Goal: Task Accomplishment & Management: Complete application form

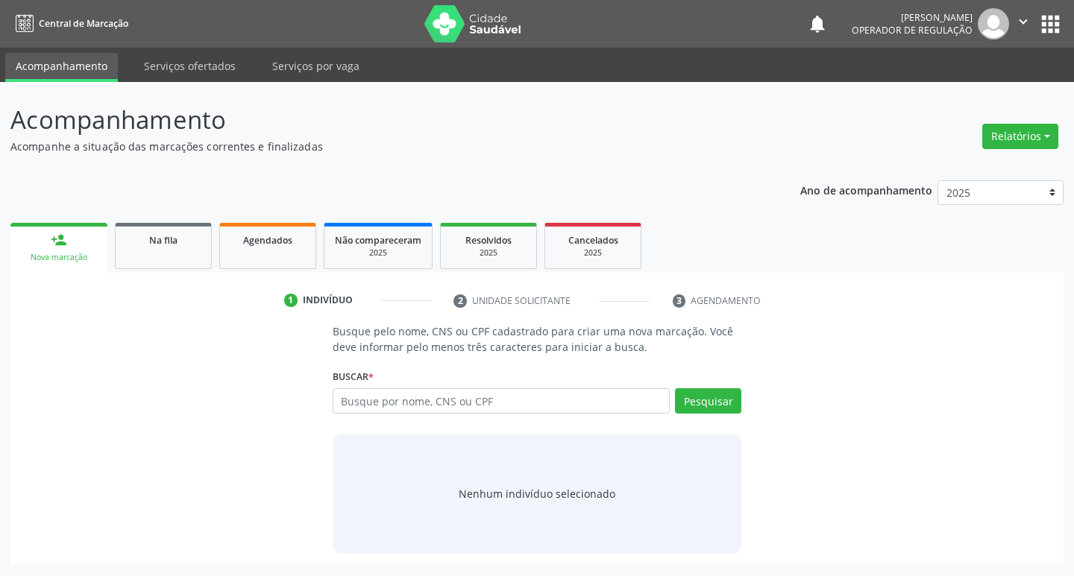
click at [482, 390] on input "text" at bounding box center [502, 400] width 338 height 25
click at [523, 412] on input "text" at bounding box center [502, 400] width 338 height 25
type input "708403267478665"
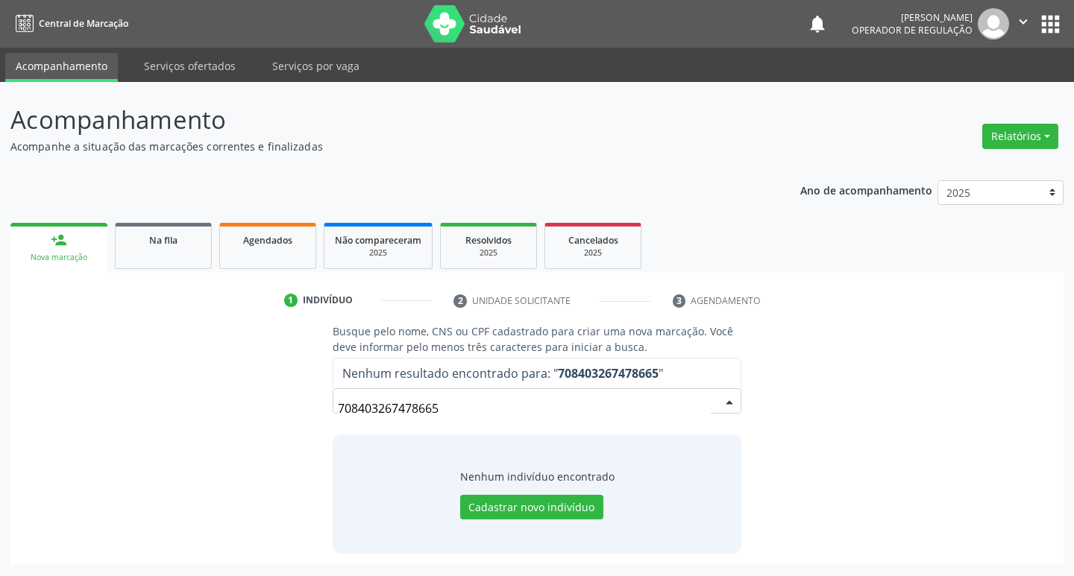
click at [539, 520] on div "Nenhum indivíduo encontrado Cadastrar novo indivíduo" at bounding box center [537, 494] width 409 height 119
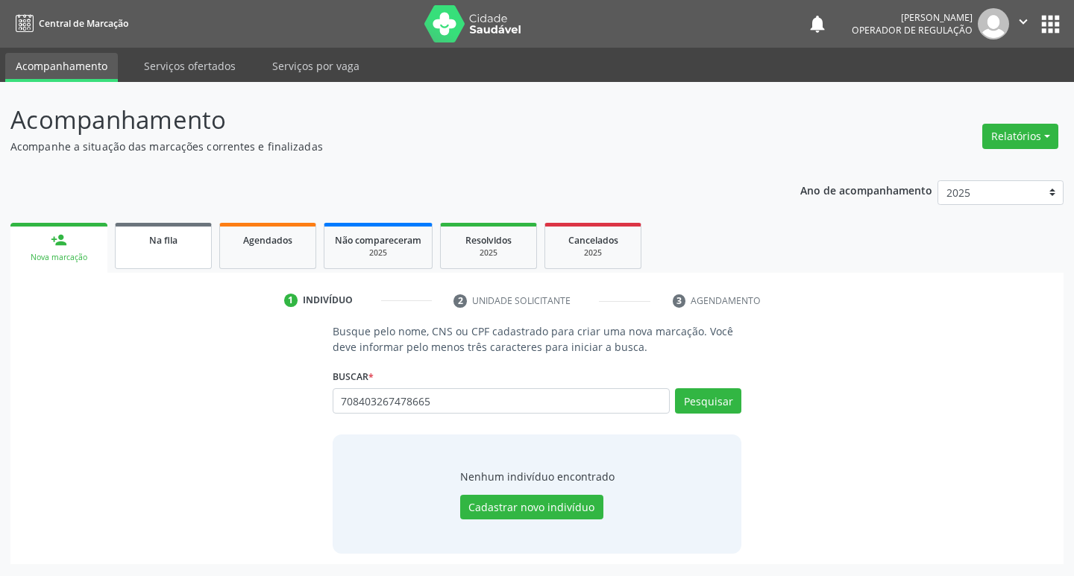
click at [163, 256] on link "Na fila" at bounding box center [163, 246] width 97 height 46
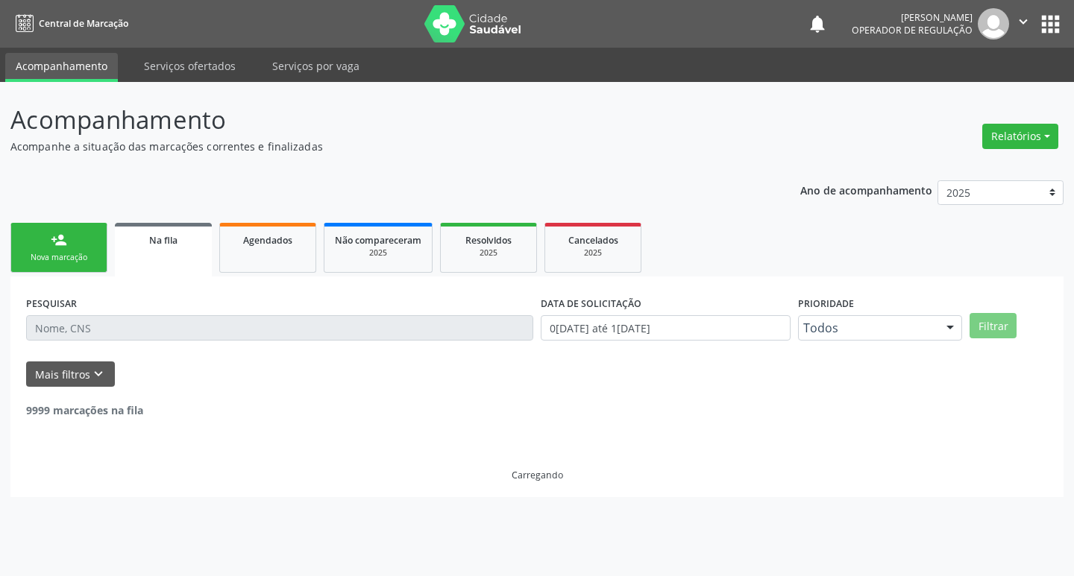
click at [66, 239] on div "person_add" at bounding box center [59, 240] width 16 height 16
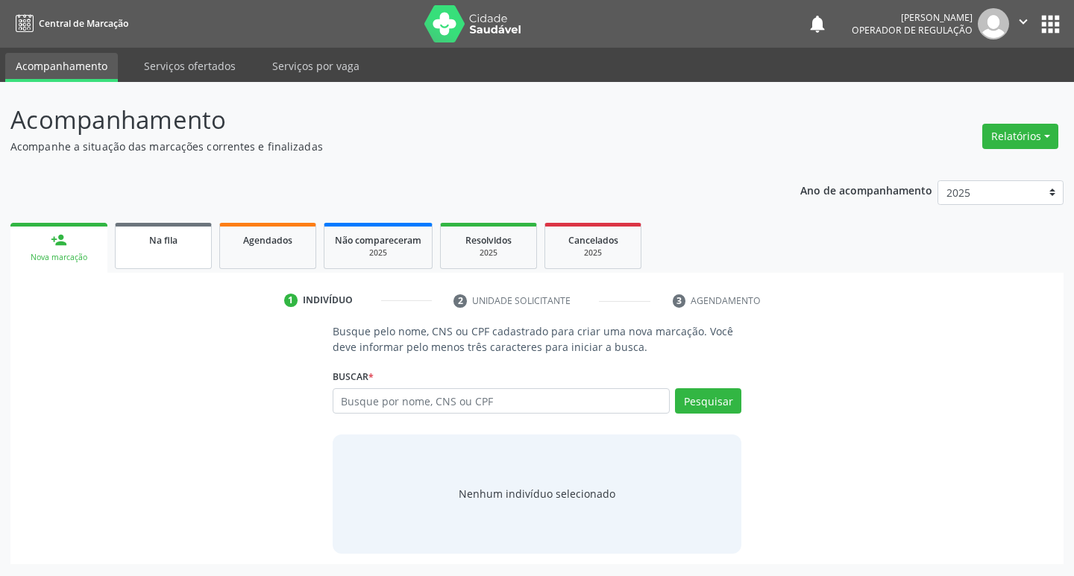
click at [170, 245] on span "Na fila" at bounding box center [163, 240] width 28 height 13
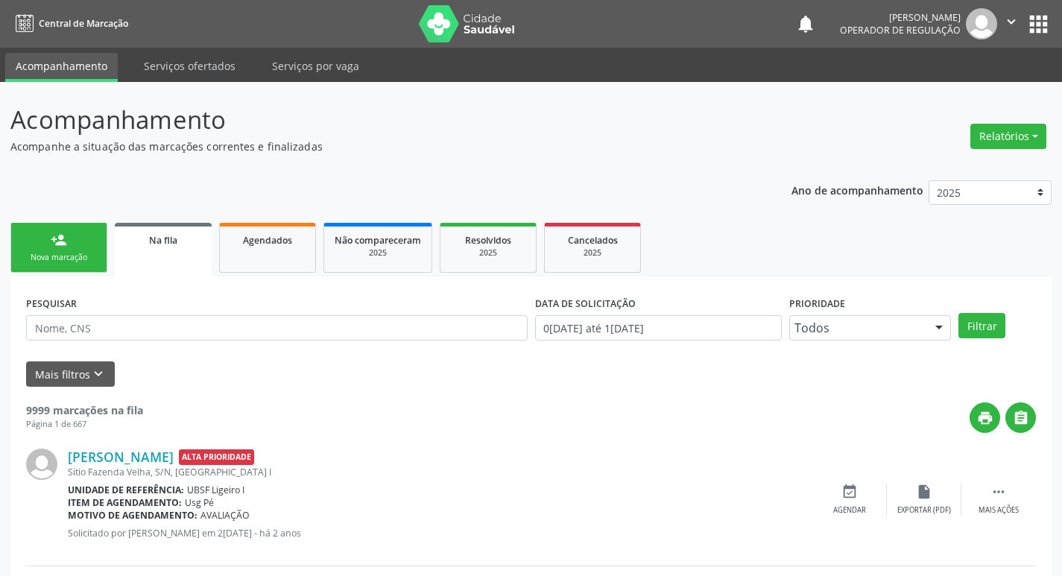
scroll to position [75, 0]
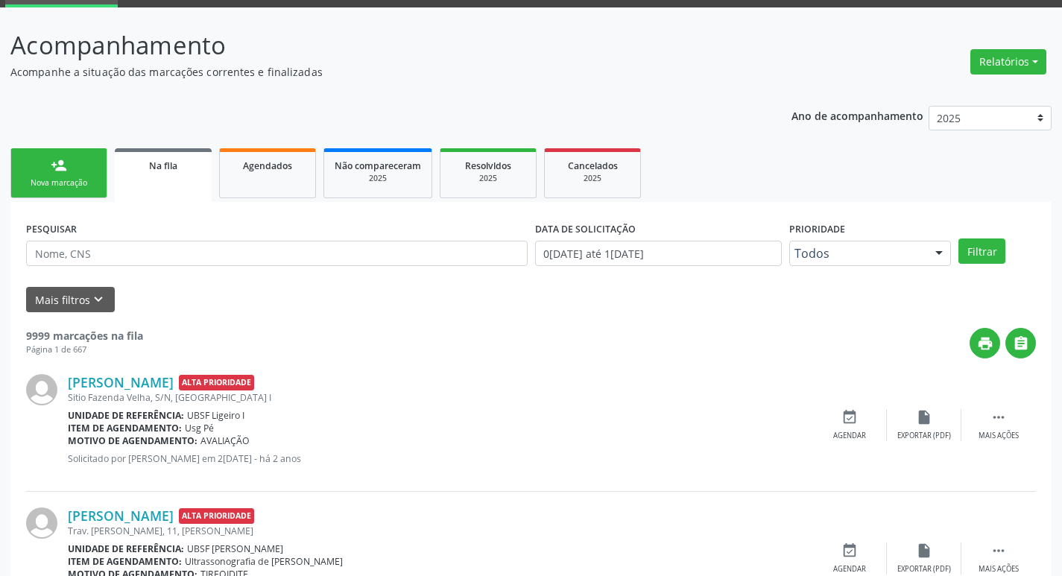
click at [76, 181] on div "Nova marcação" at bounding box center [59, 182] width 75 height 11
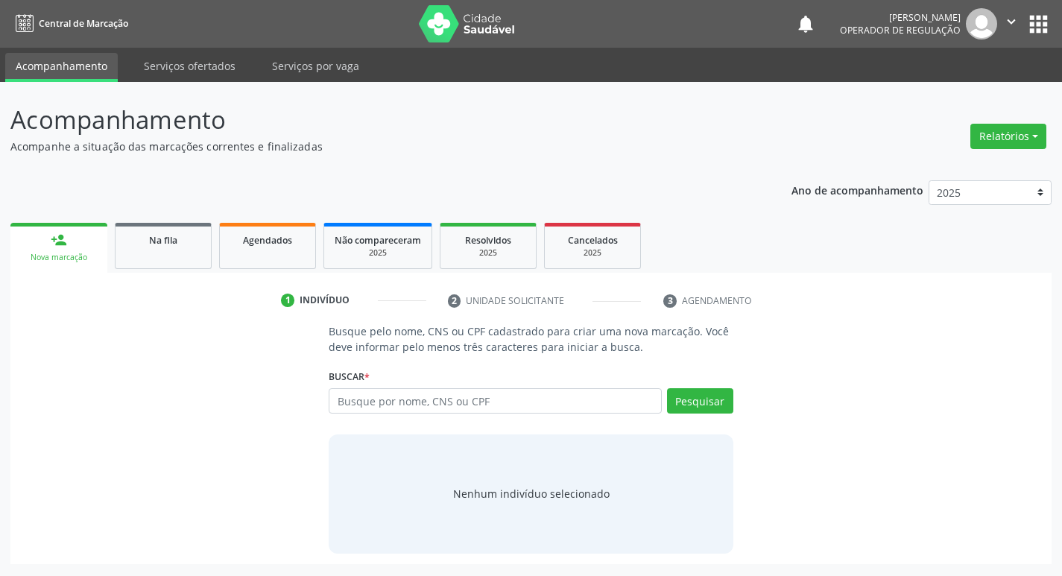
scroll to position [0, 0]
click at [421, 411] on input "text" at bounding box center [502, 400] width 338 height 25
type input "702602243319042"
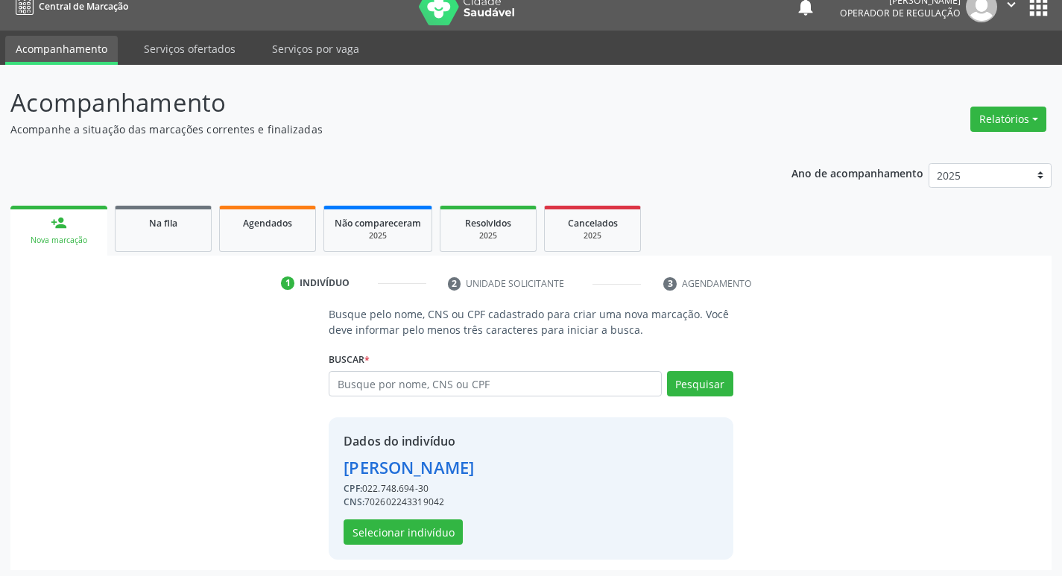
scroll to position [22, 0]
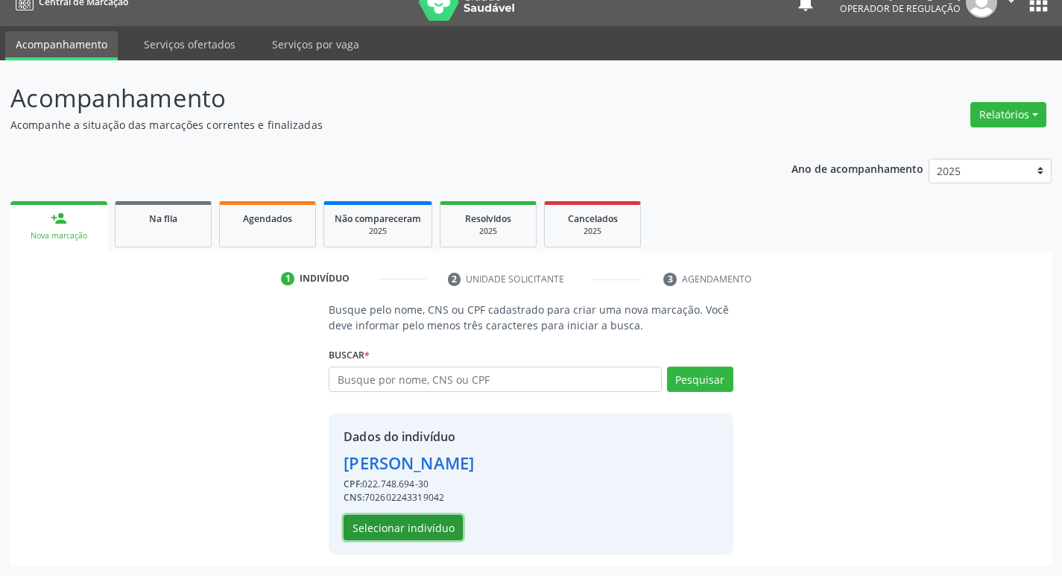
click at [416, 530] on button "Selecionar indivíduo" at bounding box center [403, 527] width 119 height 25
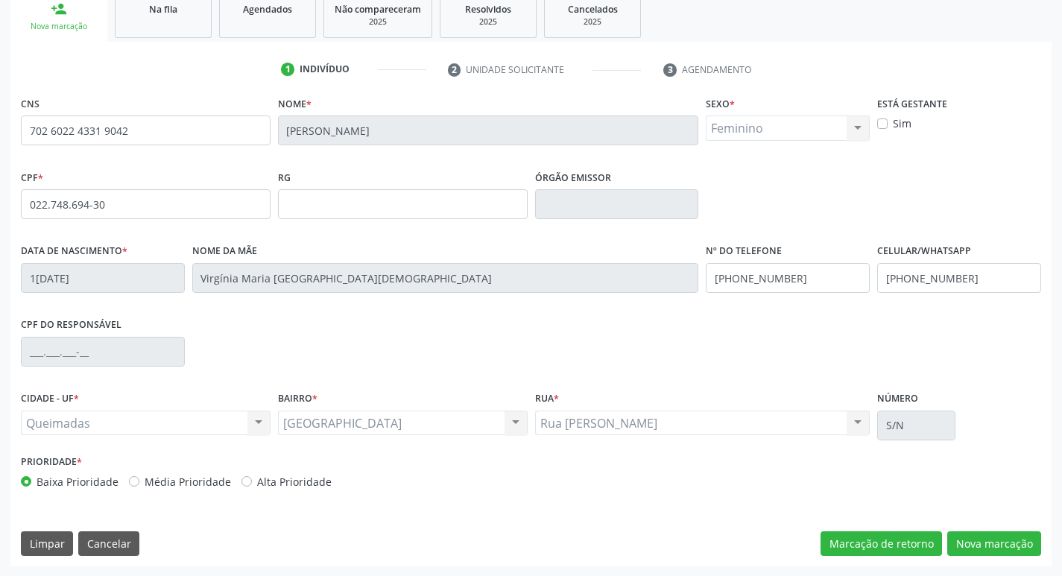
scroll to position [232, 0]
click at [957, 544] on button "Nova marcação" at bounding box center [995, 543] width 94 height 25
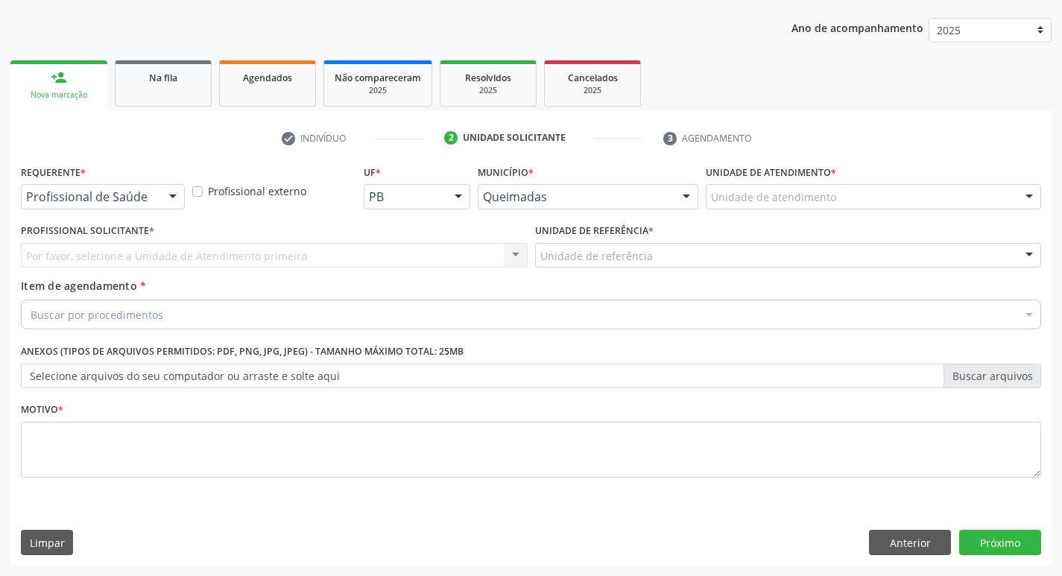
scroll to position [163, 0]
click at [918, 548] on button "Anterior" at bounding box center [910, 542] width 82 height 25
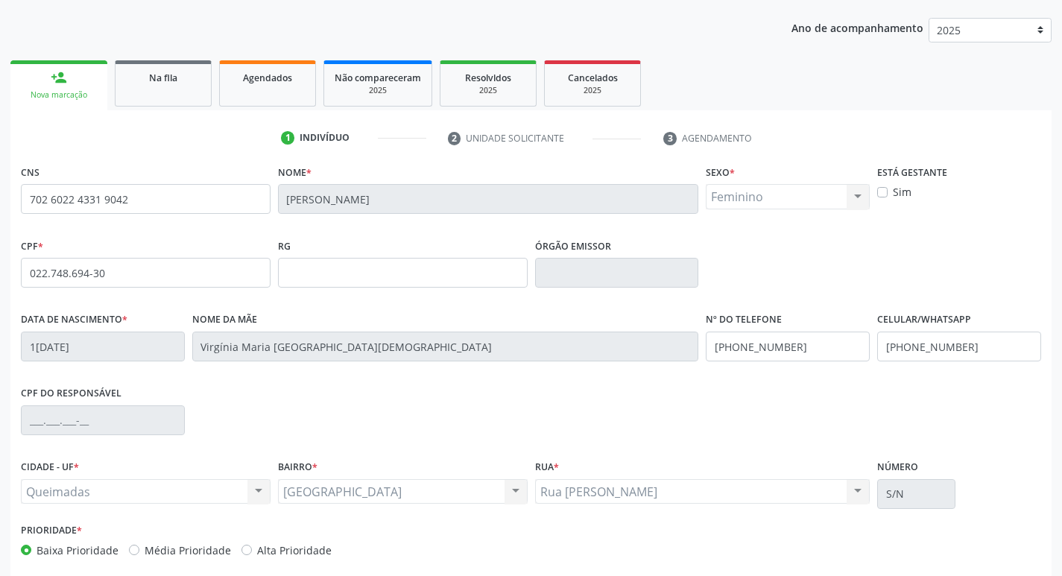
scroll to position [232, 0]
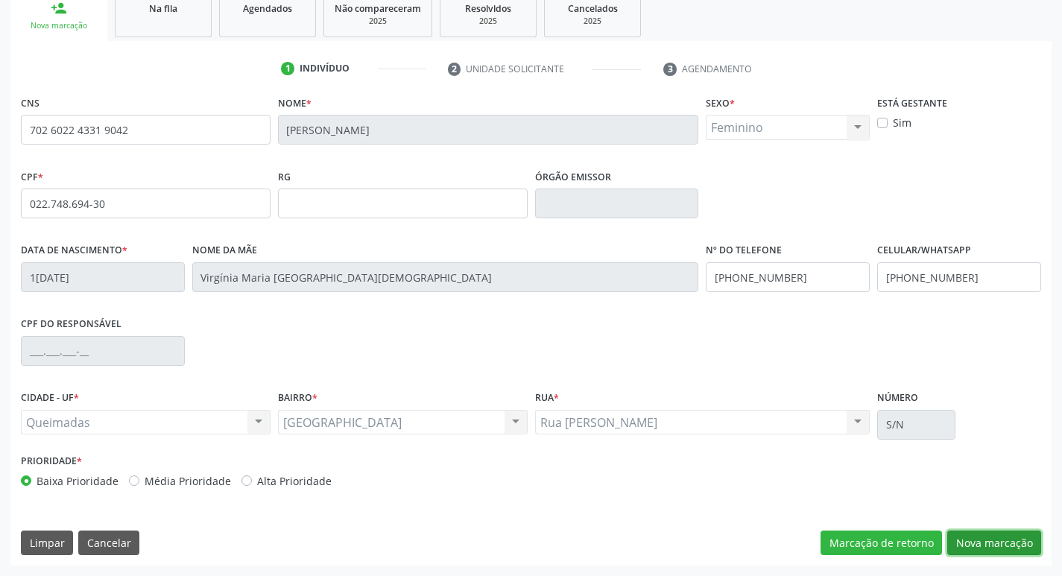
click at [1007, 546] on button "Nova marcação" at bounding box center [995, 543] width 94 height 25
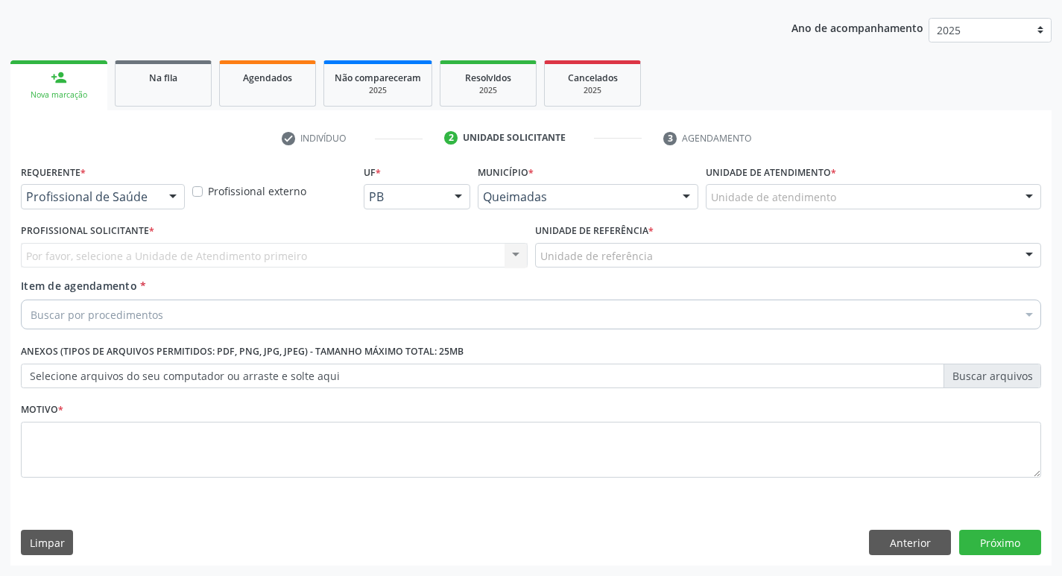
scroll to position [163, 0]
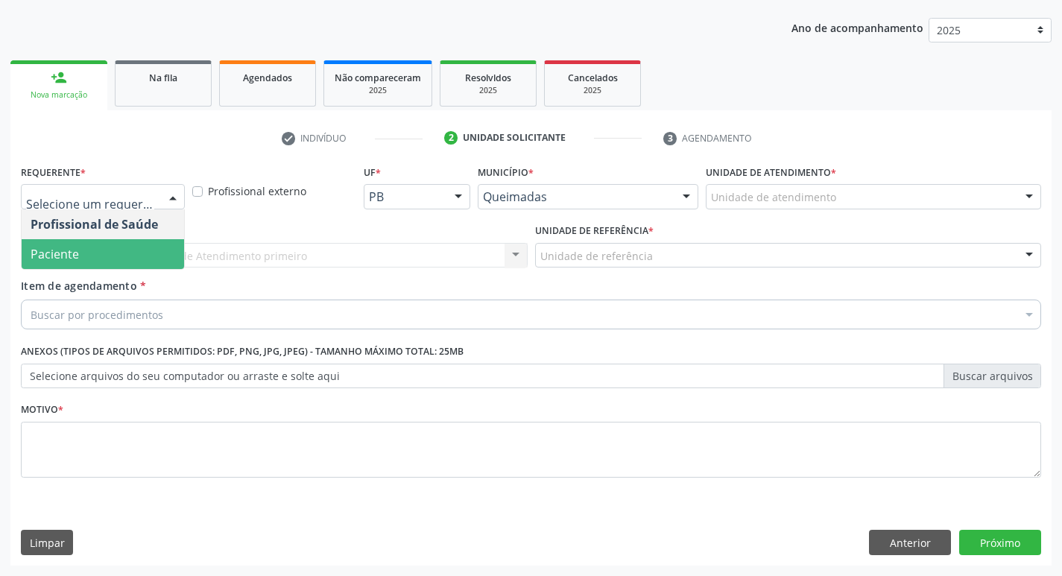
click at [122, 248] on span "Paciente" at bounding box center [103, 254] width 163 height 30
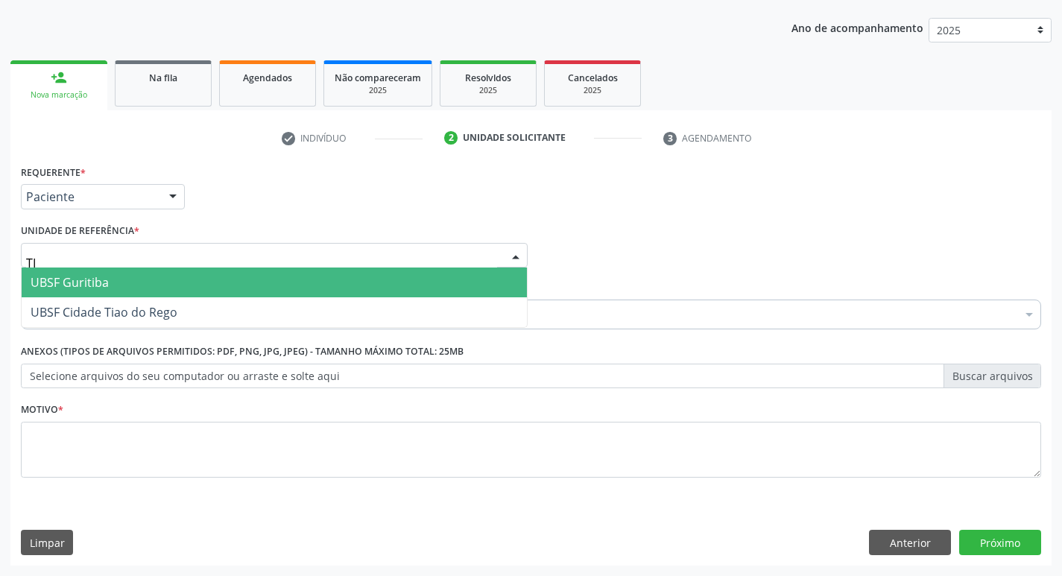
type input "TIA"
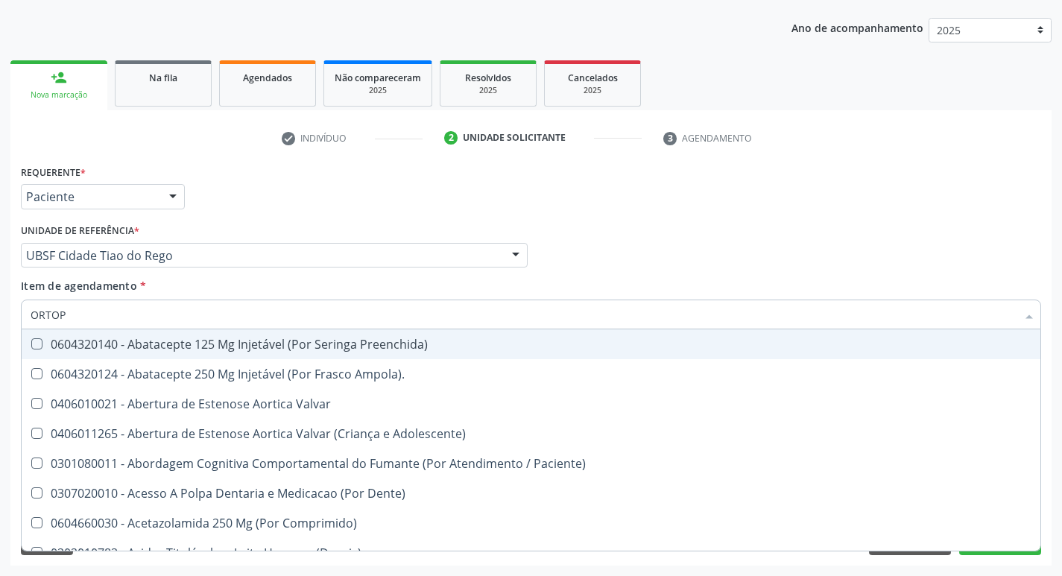
type input "ORTOPE"
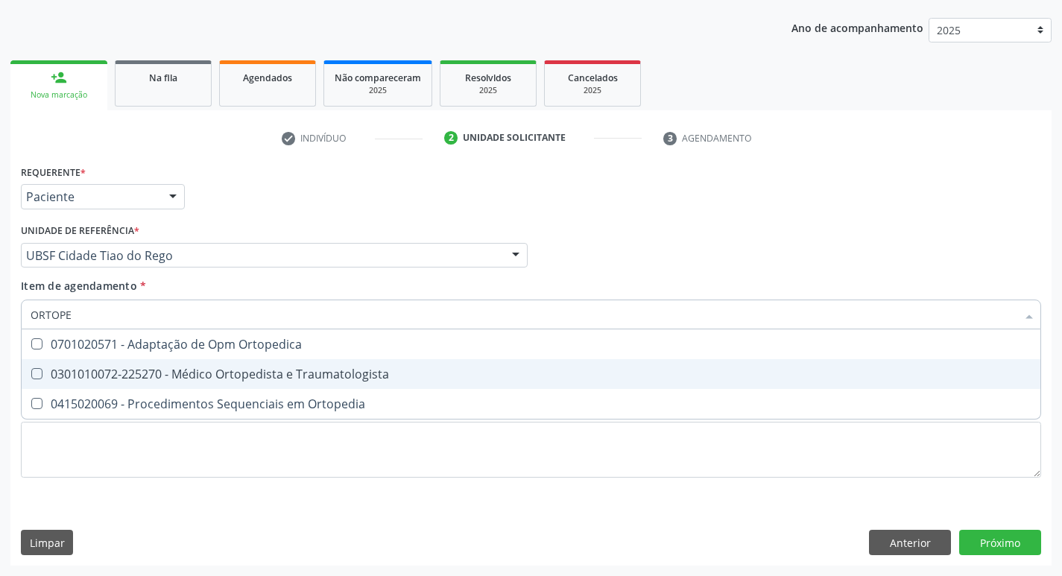
click at [204, 377] on div "0301010072-225270 - Médico Ortopedista e Traumatologista" at bounding box center [531, 374] width 1001 height 12
checkbox Traumatologista "true"
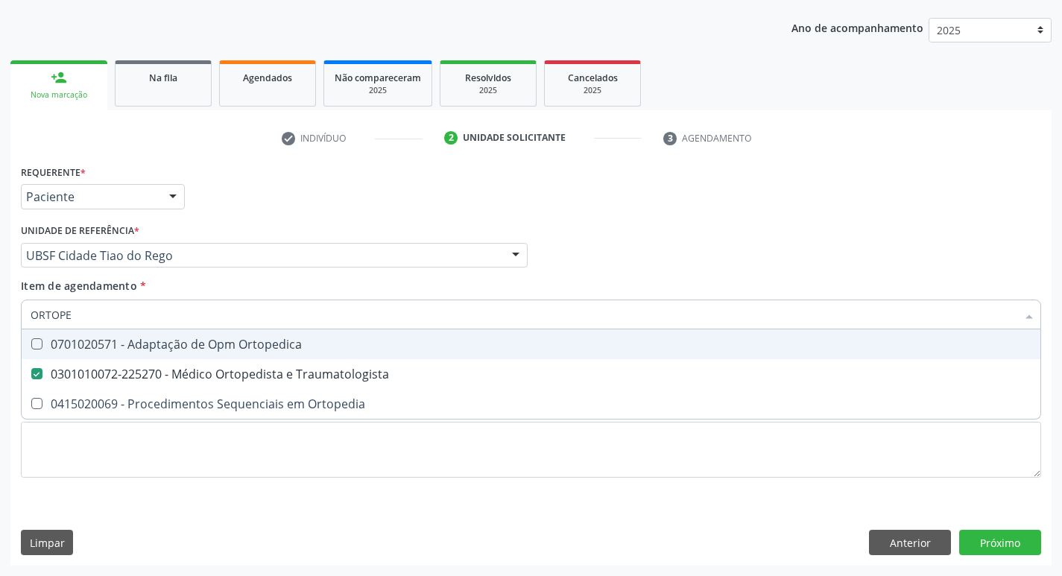
click at [374, 166] on div "Requerente * Paciente Profissional de Saúde Paciente Nenhum resultado encontrad…" at bounding box center [531, 190] width 1028 height 58
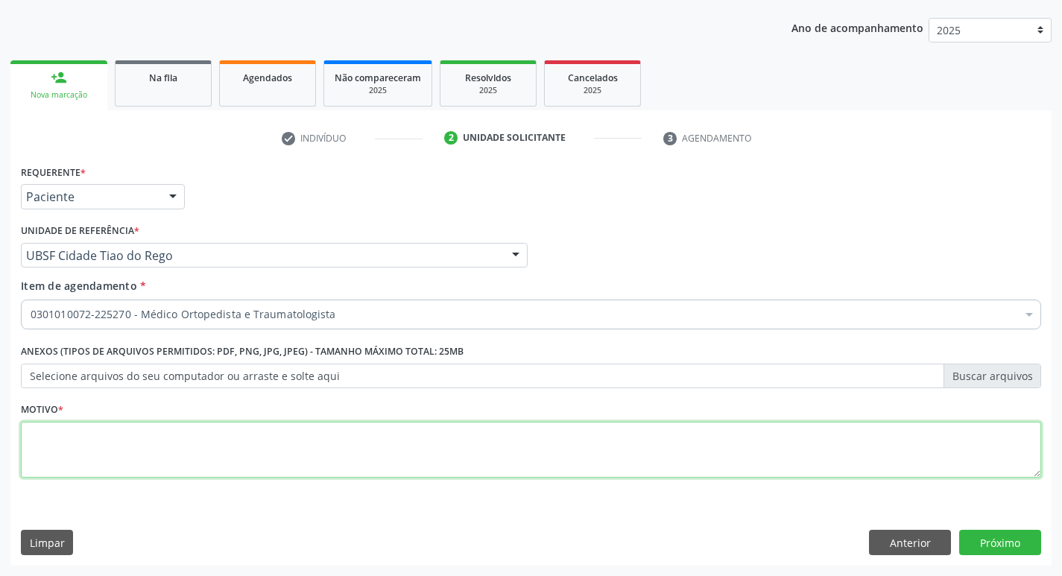
click at [167, 444] on textarea at bounding box center [531, 450] width 1021 height 57
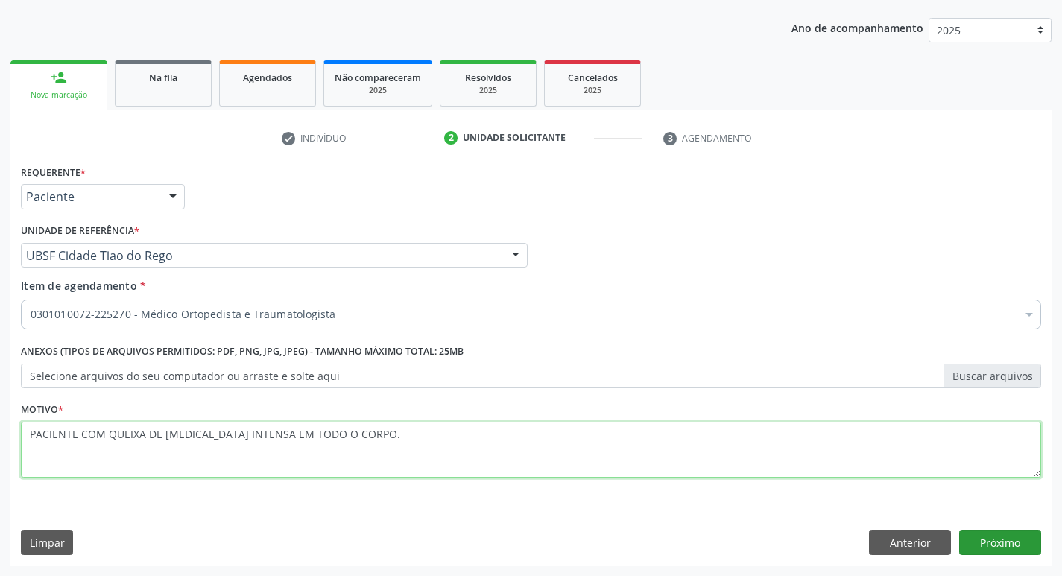
type textarea "PACIENTE COM QUEIXA DE [MEDICAL_DATA] INTENSA EM TODO O CORPO."
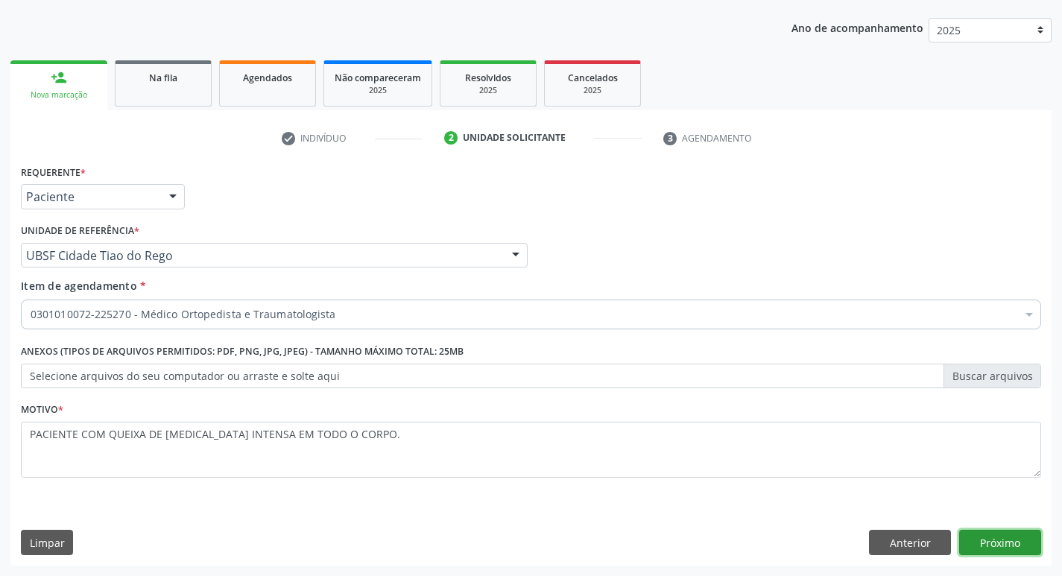
click at [969, 540] on button "Próximo" at bounding box center [1001, 542] width 82 height 25
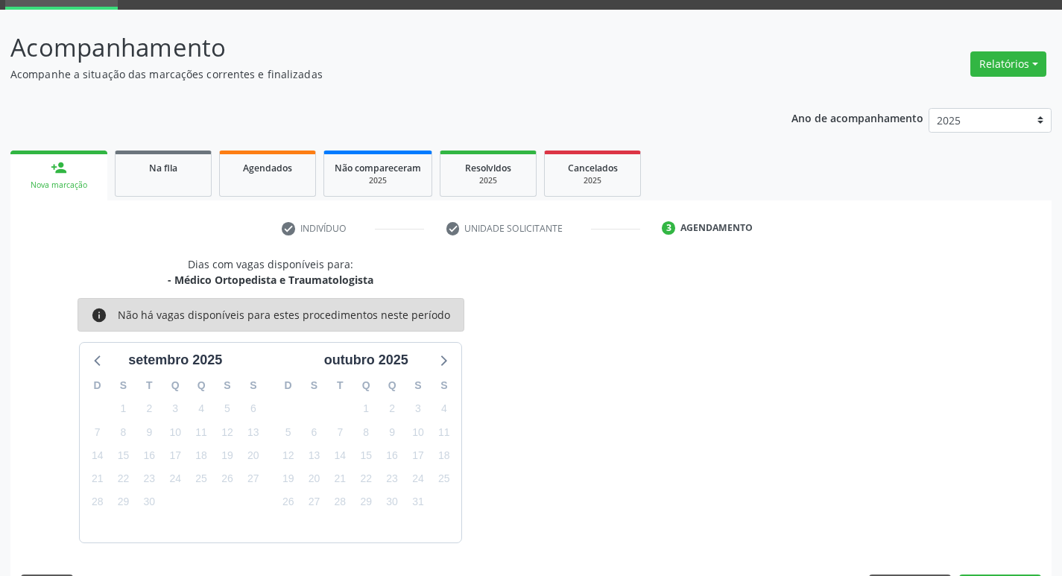
scroll to position [116, 0]
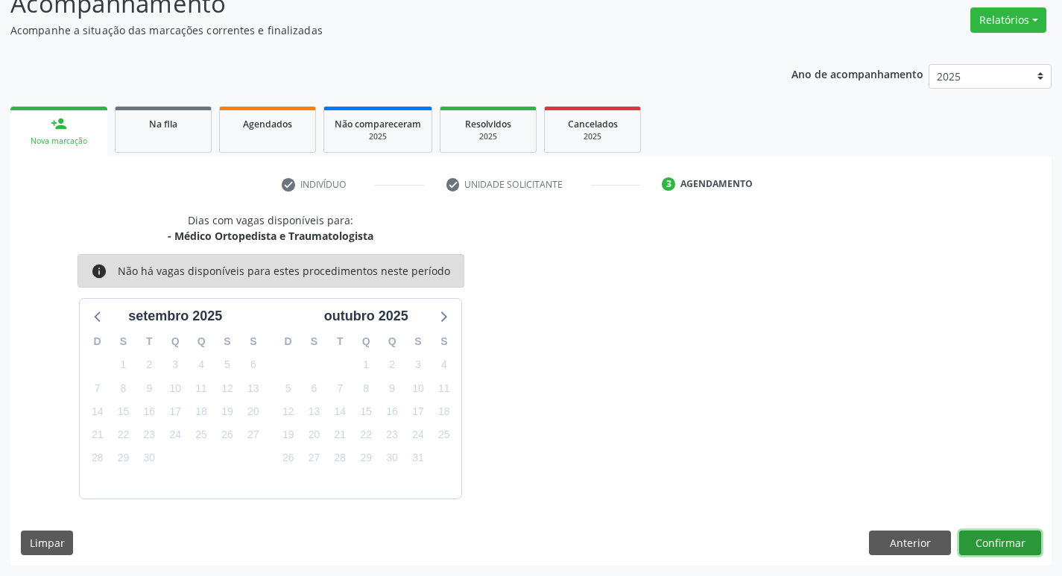
click at [1004, 546] on button "Confirmar" at bounding box center [1001, 543] width 82 height 25
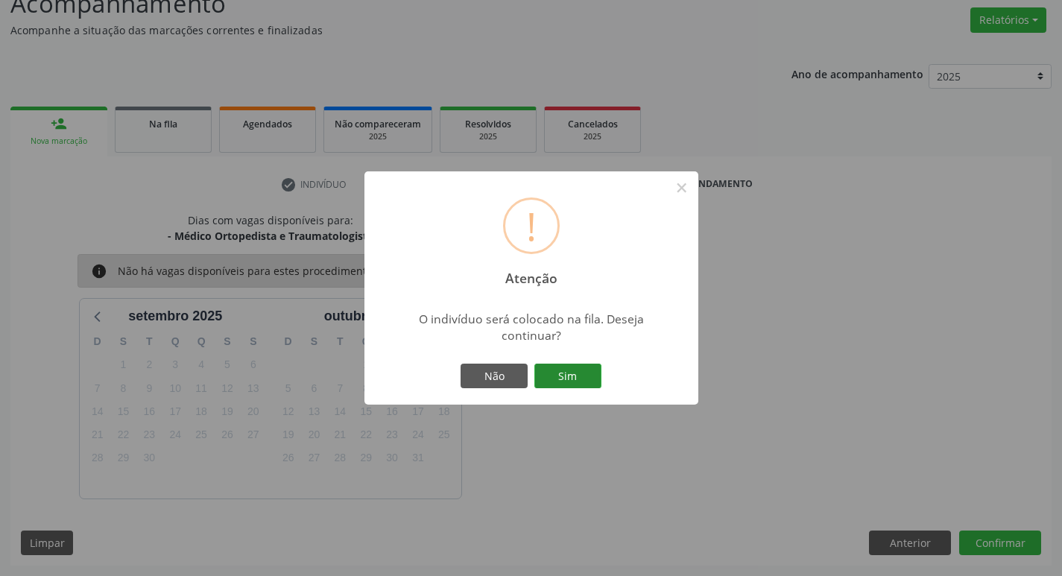
click at [549, 365] on button "Sim" at bounding box center [568, 376] width 67 height 25
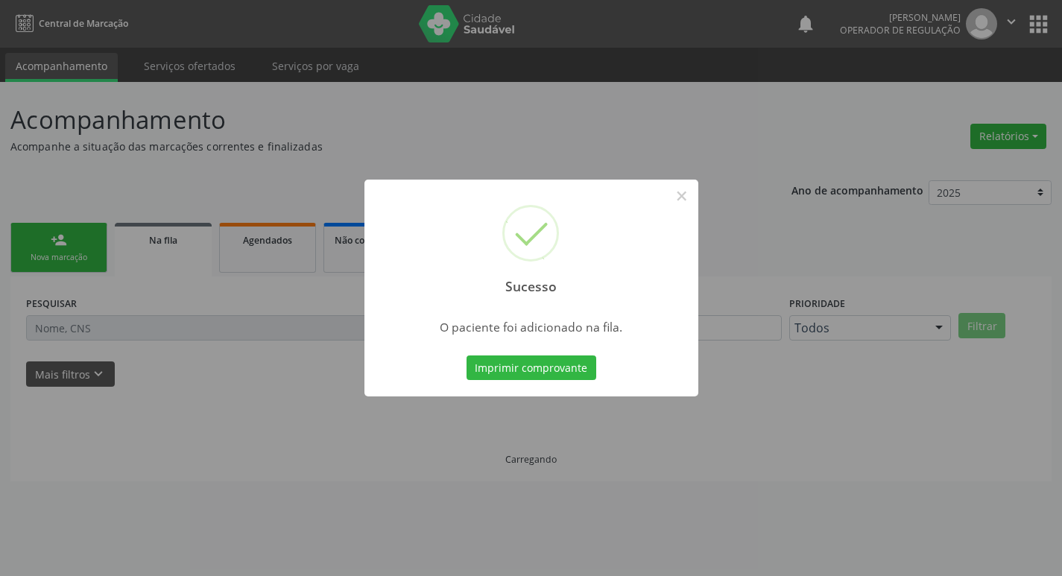
scroll to position [0, 0]
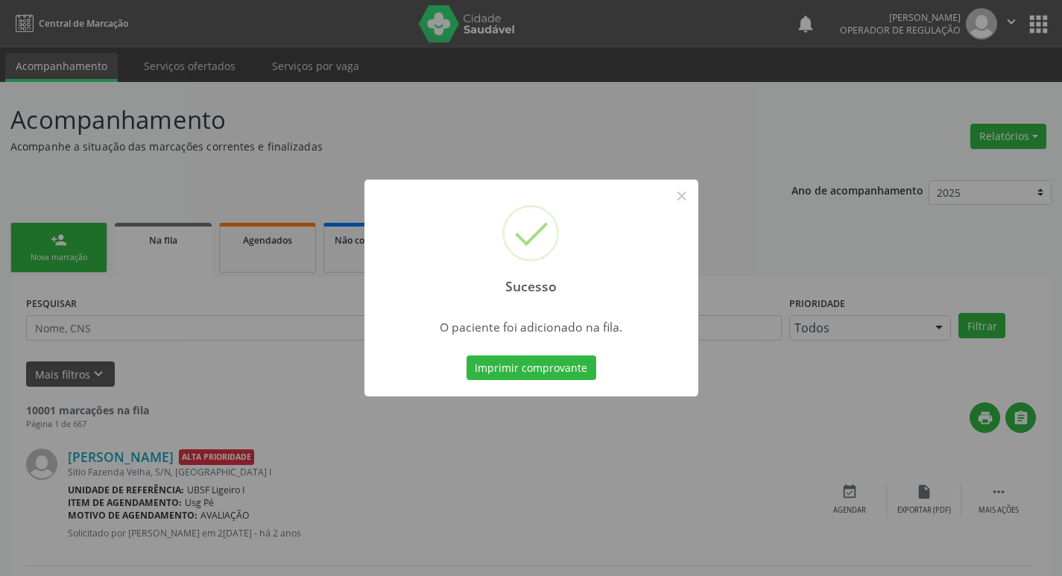
click at [656, 115] on div "Sucesso × O paciente foi adicionado na fila. Imprimir comprovante Cancel" at bounding box center [531, 288] width 1062 height 576
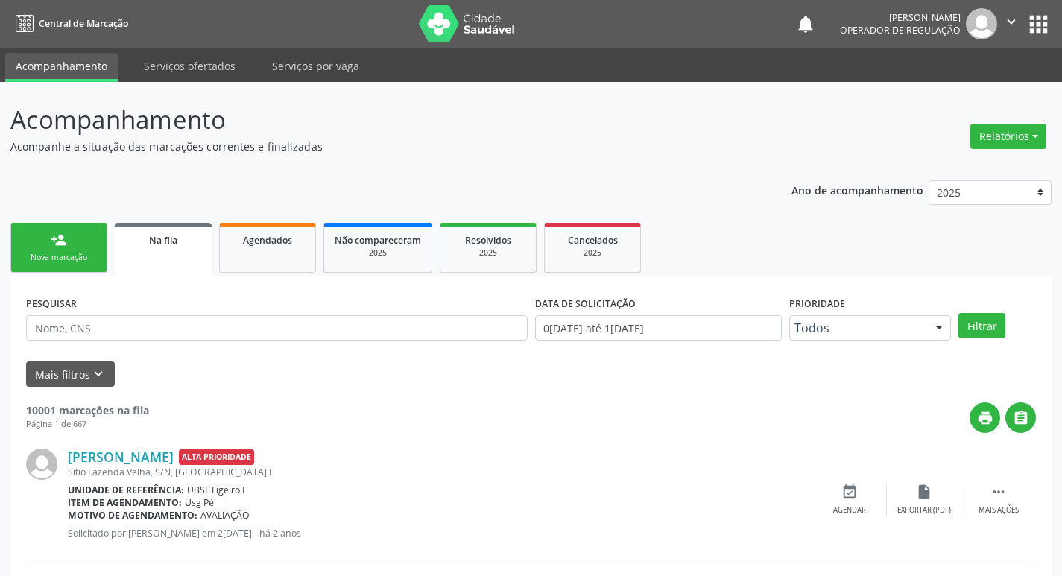
click at [46, 253] on div "Nova marcação" at bounding box center [59, 257] width 75 height 11
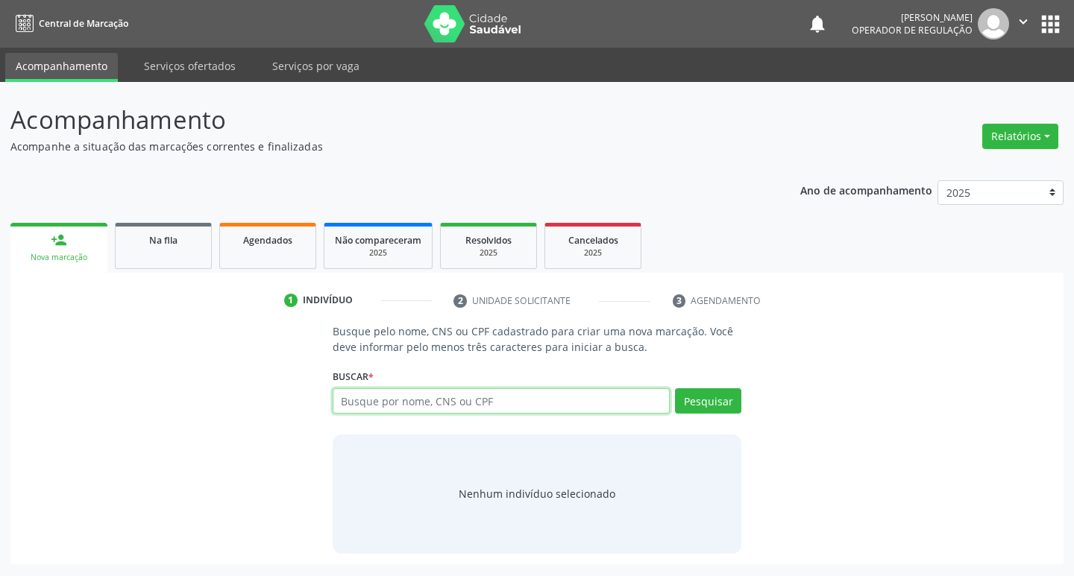
click at [482, 400] on input "text" at bounding box center [502, 400] width 338 height 25
type input "706508377164492"
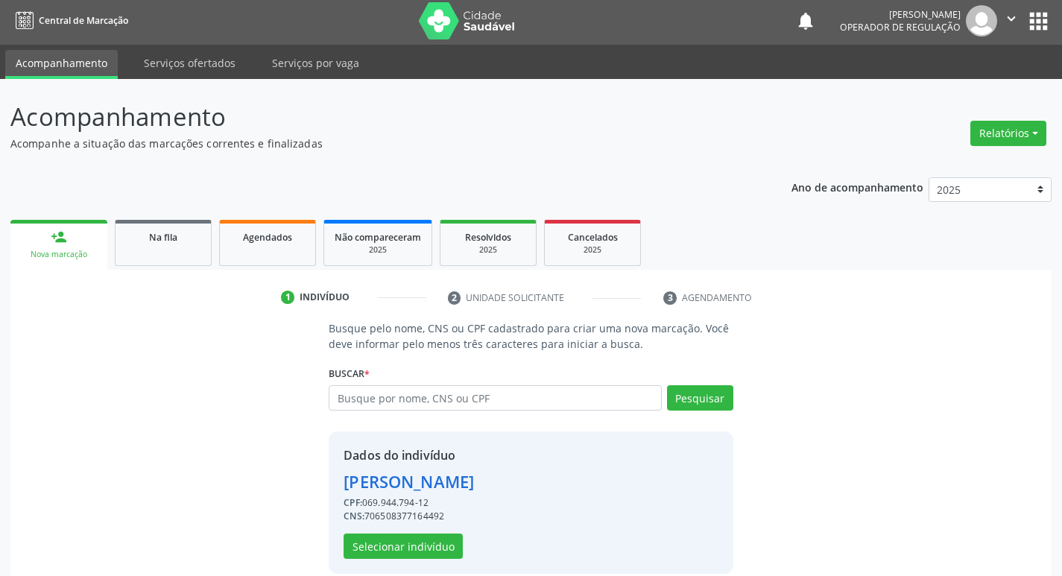
scroll to position [22, 0]
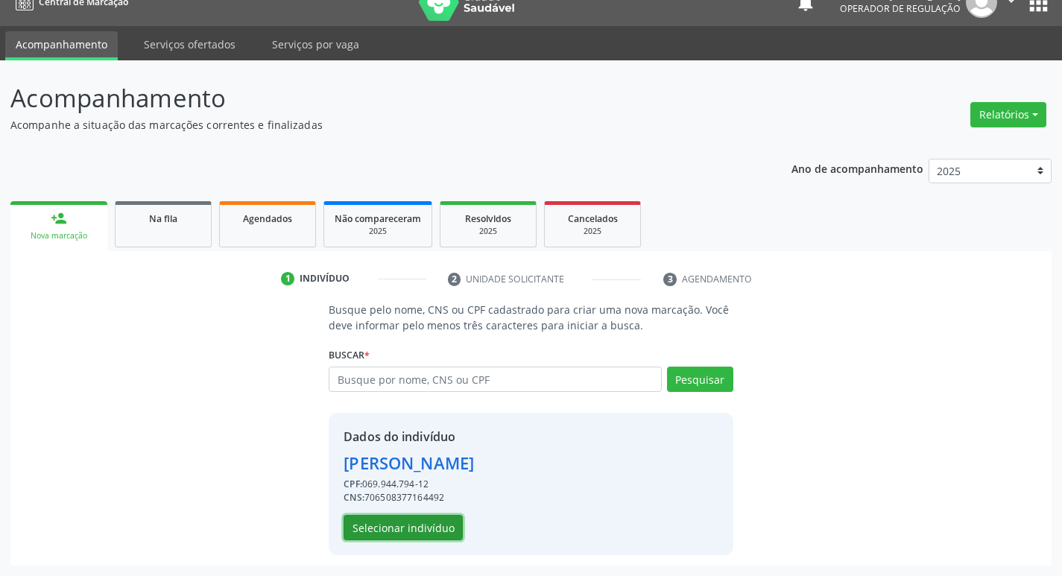
click at [429, 529] on button "Selecionar indivíduo" at bounding box center [403, 527] width 119 height 25
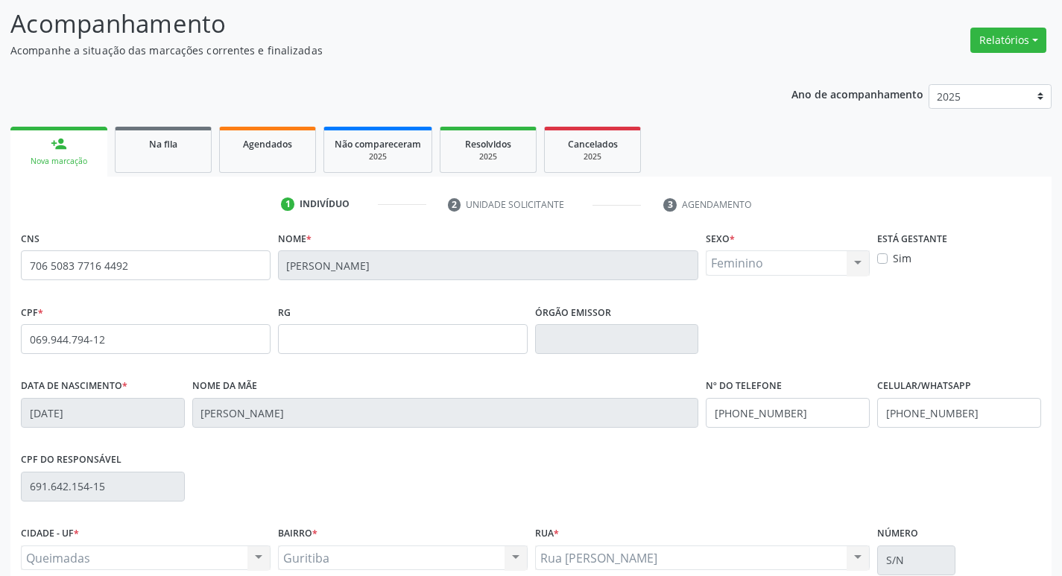
scroll to position [232, 0]
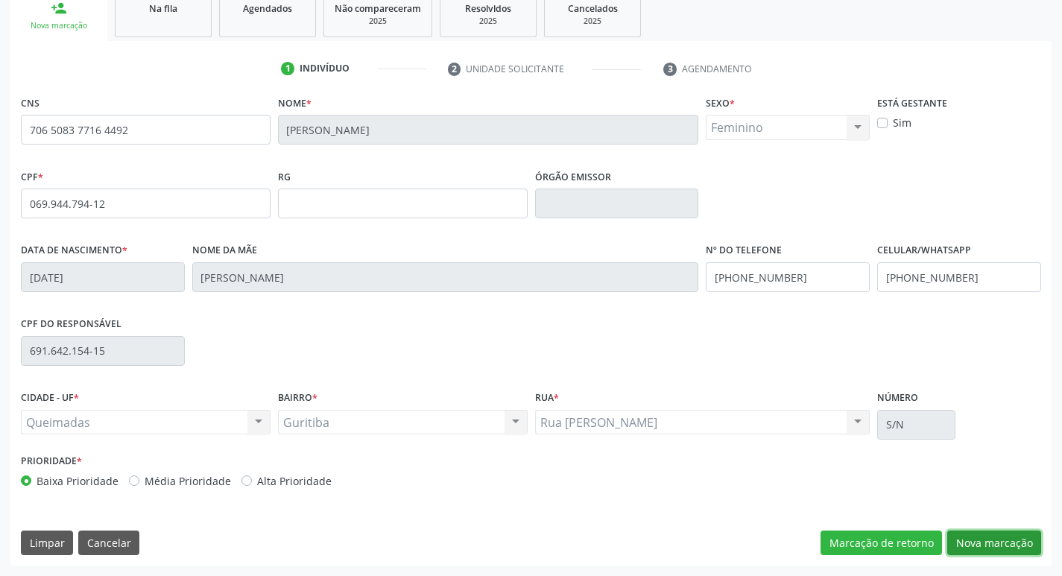
click at [976, 535] on button "Nova marcação" at bounding box center [995, 543] width 94 height 25
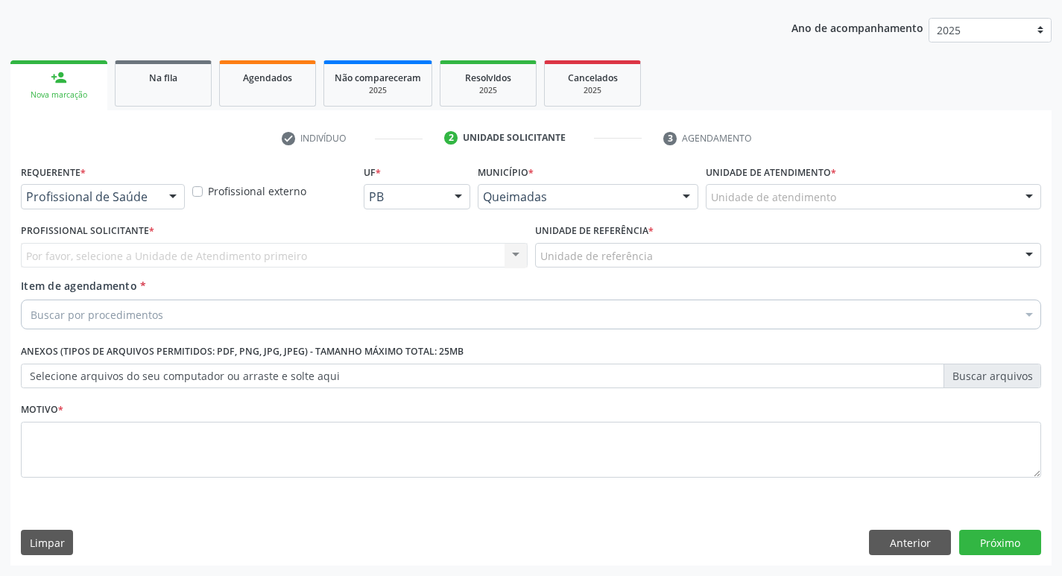
scroll to position [163, 0]
click at [161, 181] on div "Requerente * Profissional de Saúde Profissional de Saúde Paciente Nenhum result…" at bounding box center [103, 185] width 164 height 48
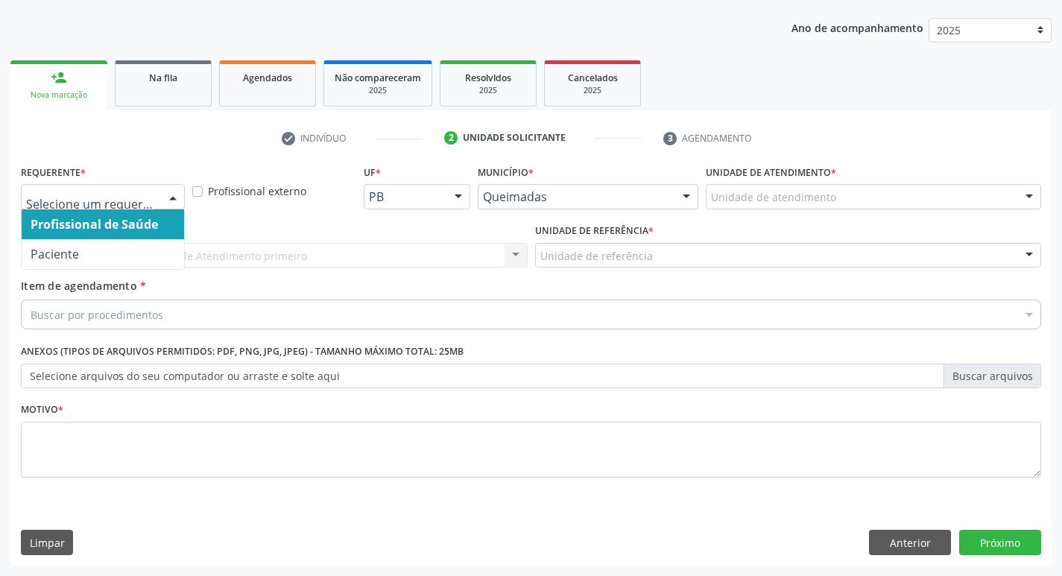
click at [158, 195] on div "Profissional de Saúde Paciente Nenhum resultado encontrado para: " " Não há nen…" at bounding box center [103, 196] width 164 height 25
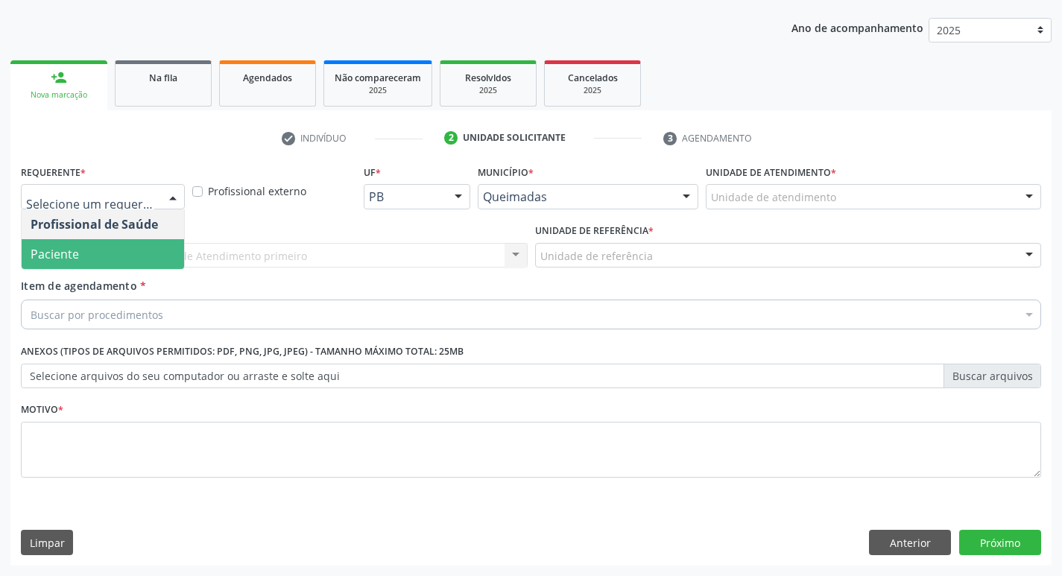
click at [127, 245] on span "Paciente" at bounding box center [103, 254] width 163 height 30
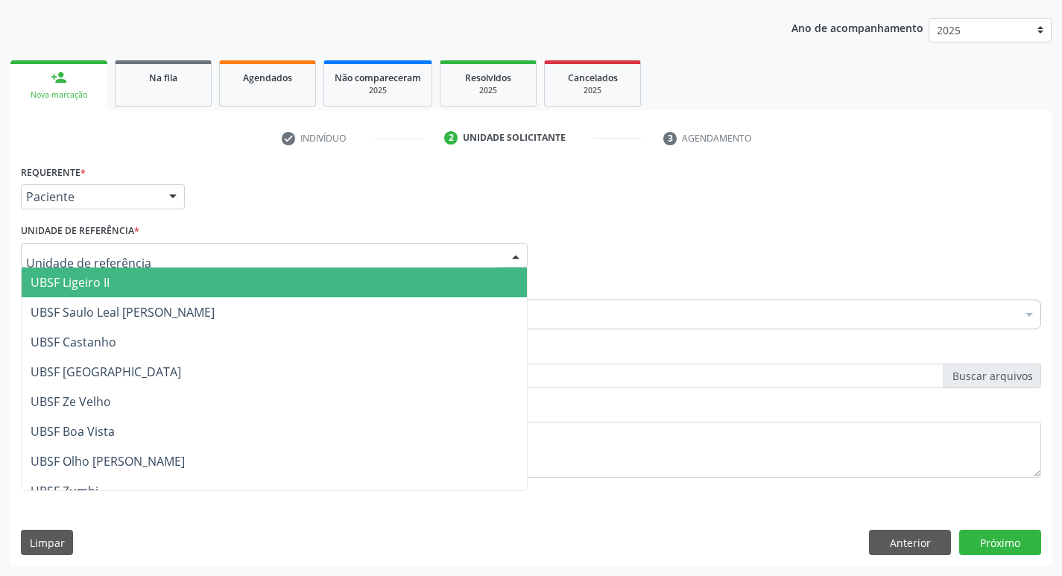
type input "G"
